Goal: Obtain resource: Obtain resource

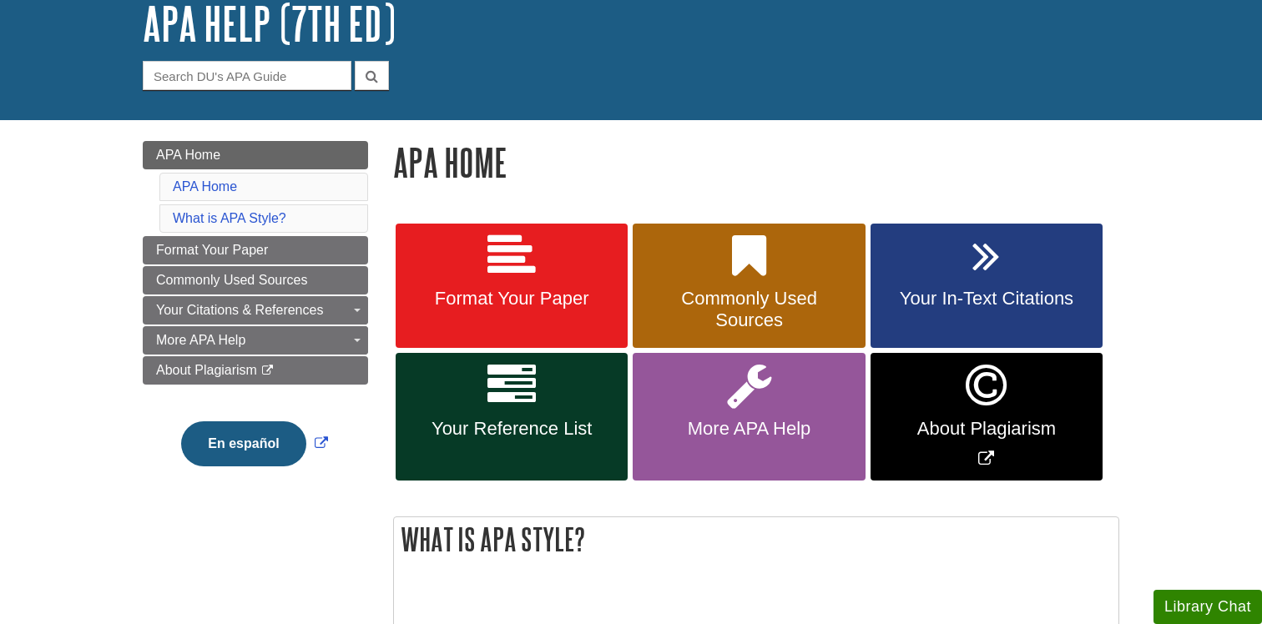
scroll to position [127, 0]
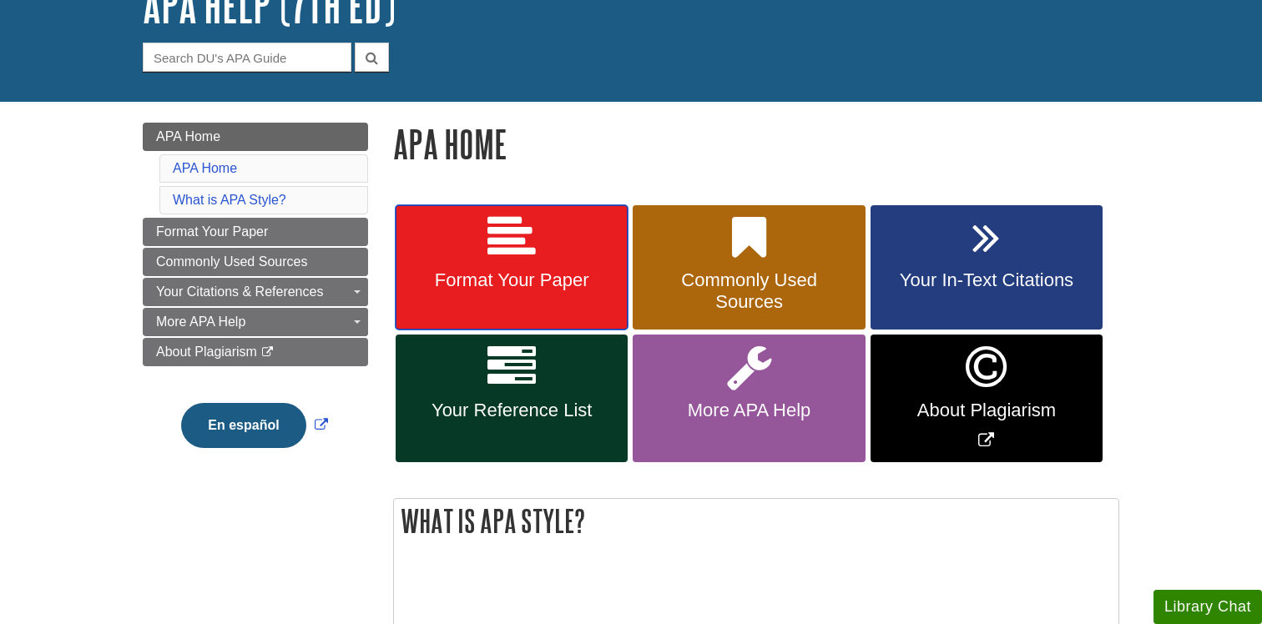
click at [524, 271] on span "Format Your Paper" at bounding box center [511, 281] width 207 height 22
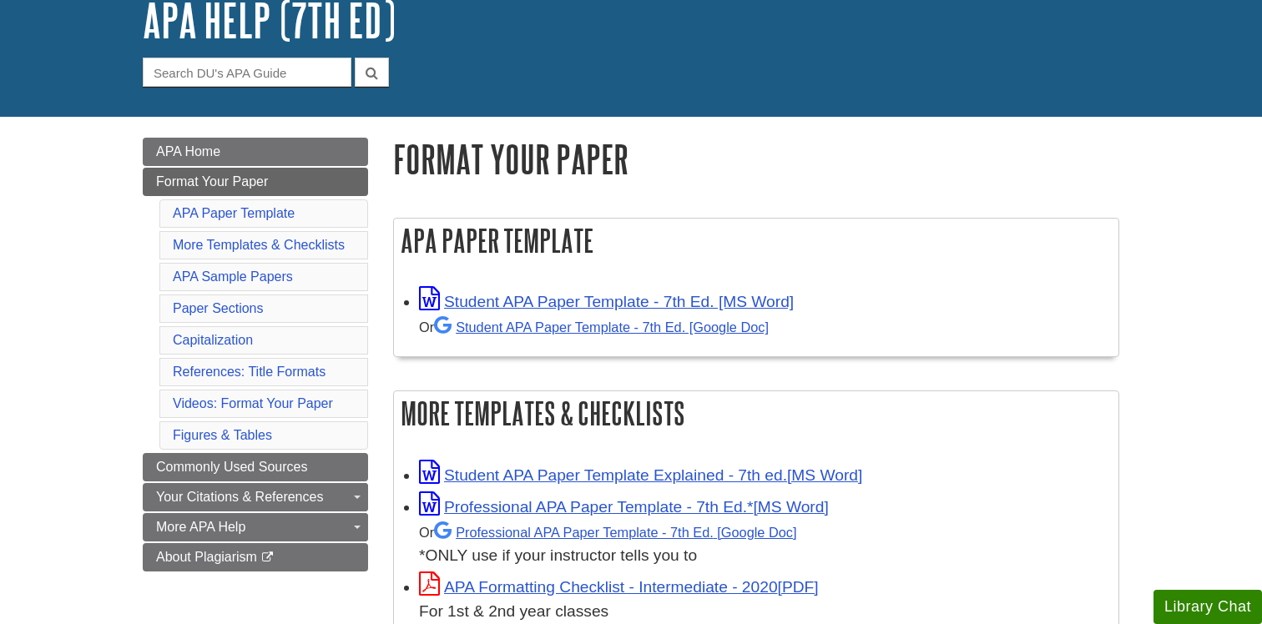
scroll to position [116, 0]
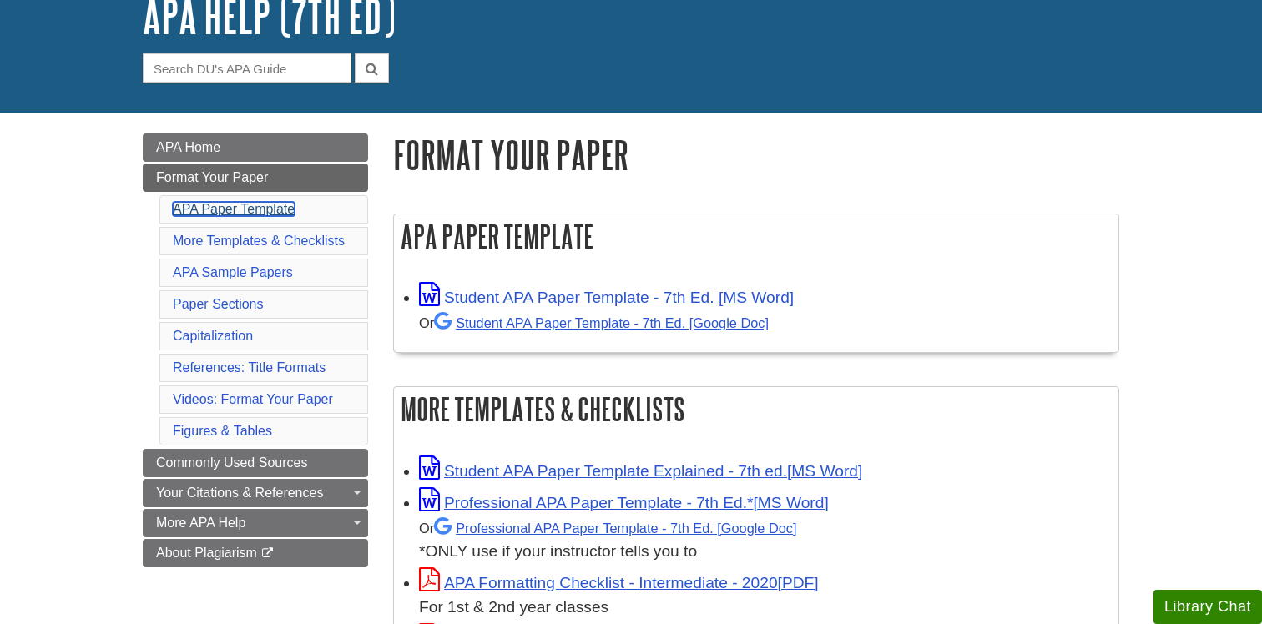
click at [263, 209] on link "APA Paper Template" at bounding box center [234, 209] width 122 height 14
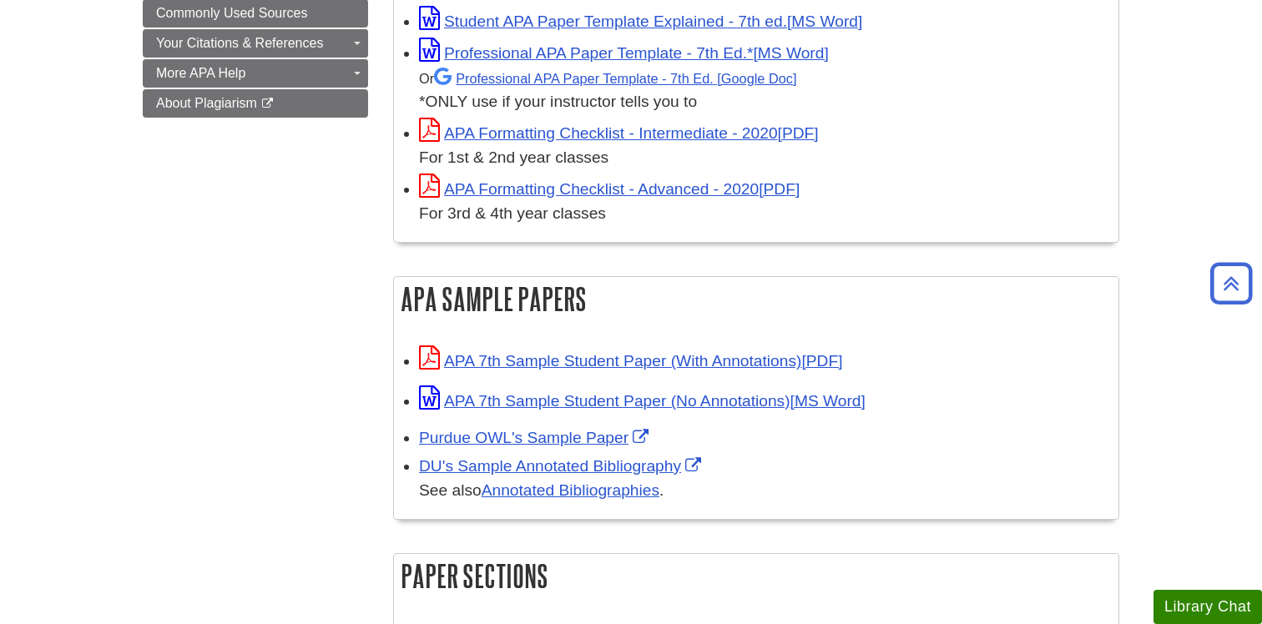
scroll to position [574, 0]
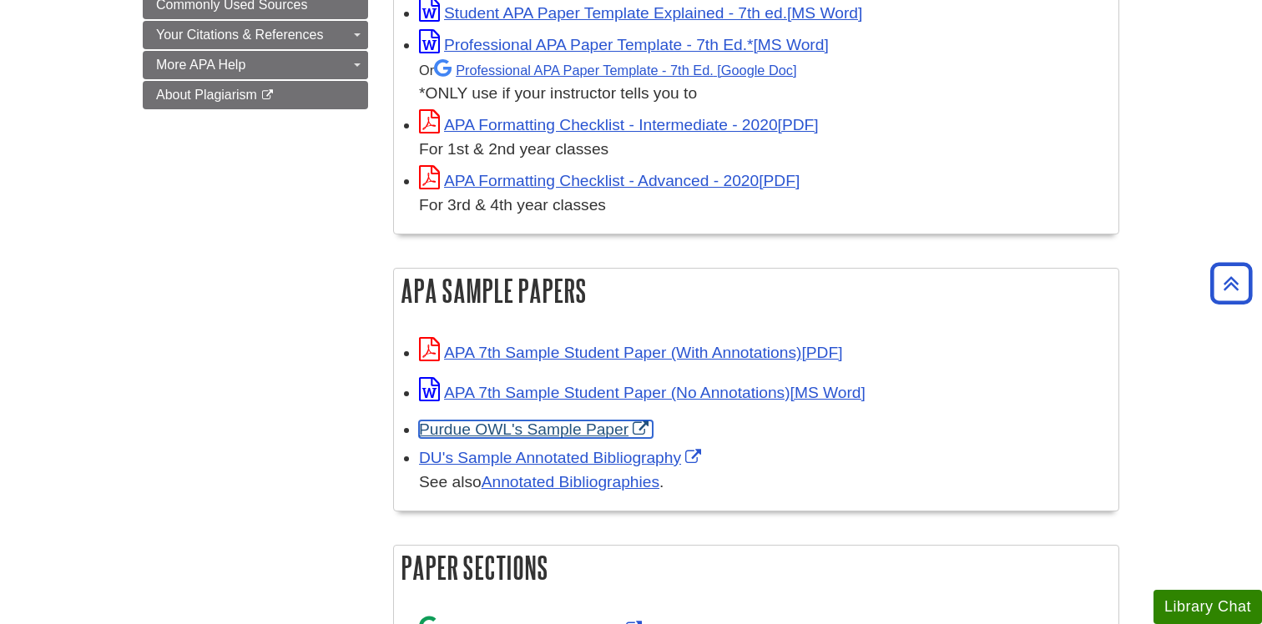
click at [586, 430] on link "Purdue OWL's Sample Paper" at bounding box center [536, 430] width 234 height 18
